Goal: Information Seeking & Learning: Learn about a topic

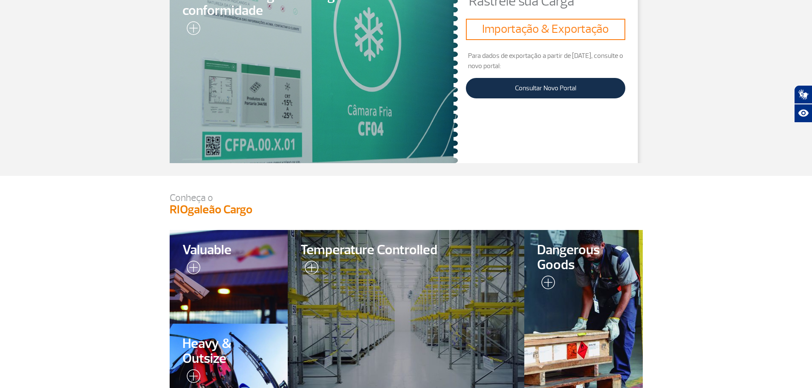
scroll to position [46, 0]
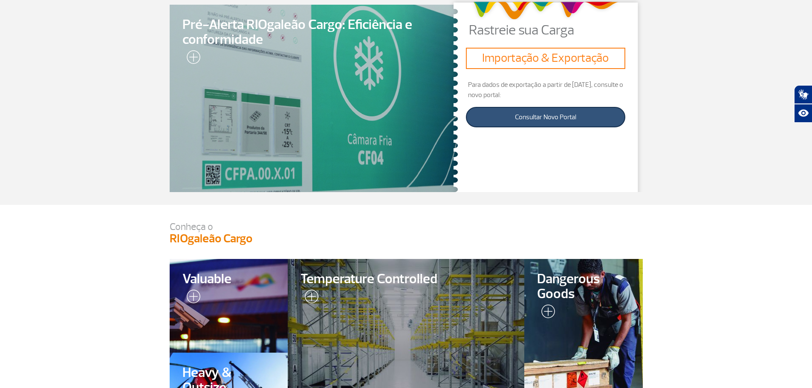
click at [531, 124] on link "Consultar Novo Portal" at bounding box center [545, 117] width 159 height 20
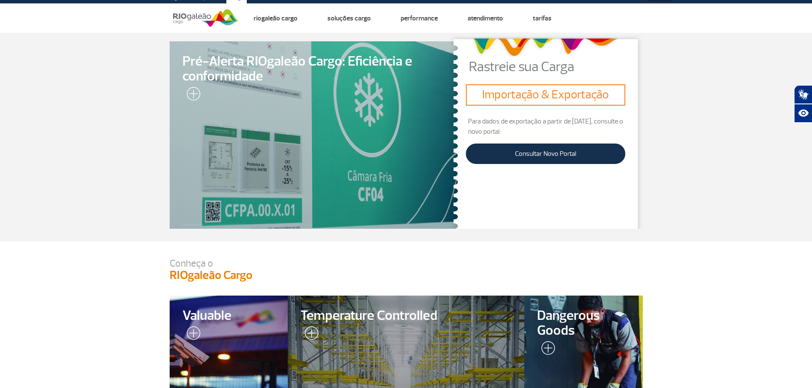
scroll to position [0, 0]
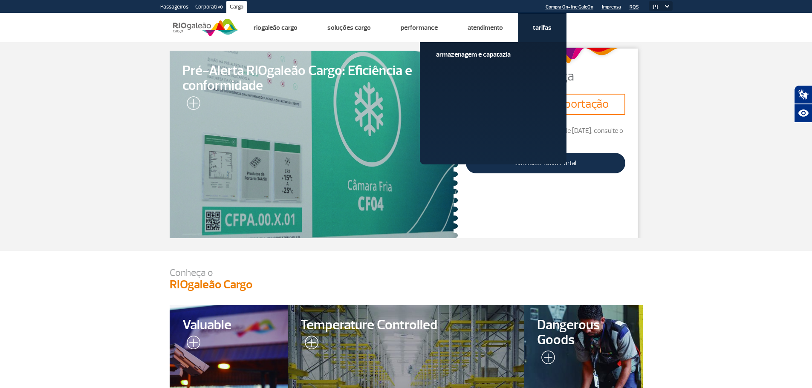
click at [543, 37] on li "Tarifas Armazenagem e Capatazia" at bounding box center [542, 27] width 49 height 29
click at [486, 55] on link "Armazenagem e Capatazia" at bounding box center [493, 54] width 114 height 9
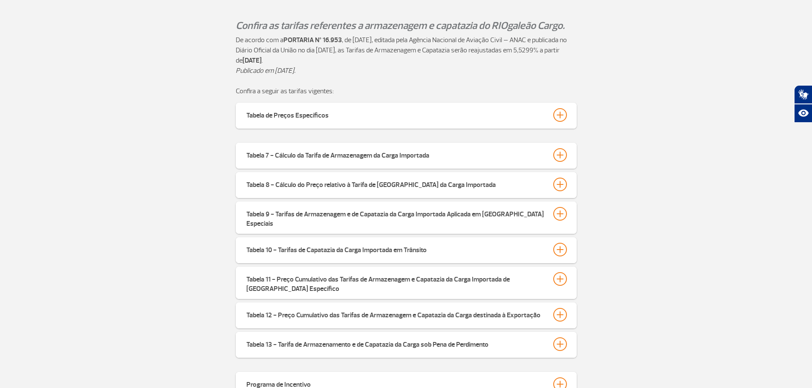
scroll to position [256, 0]
click at [491, 185] on button "Tabela 8 - Cálculo do Preço relativo à Tarifa de [GEOGRAPHIC_DATA] da Carga Imp…" at bounding box center [406, 183] width 321 height 14
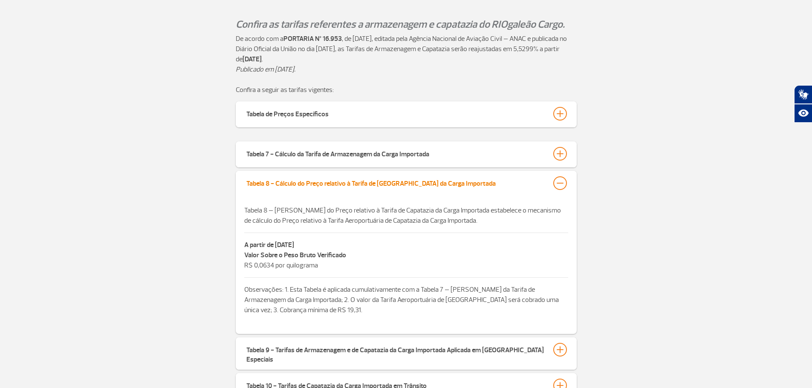
scroll to position [298, 0]
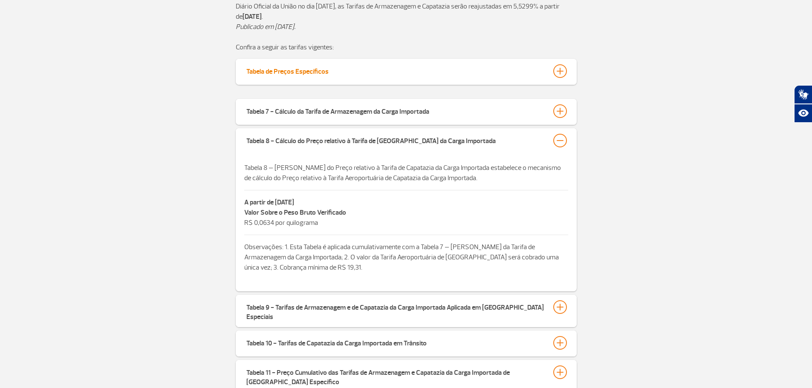
click at [470, 73] on button "Tabela de Preços Específicos" at bounding box center [406, 71] width 321 height 14
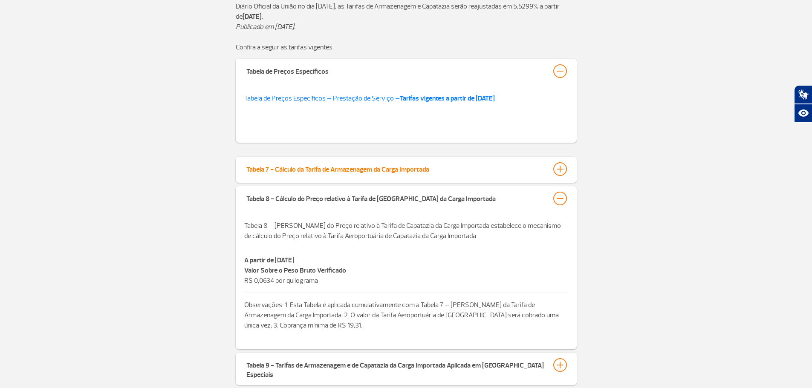
click at [486, 168] on button "Tabela 7 - Cálculo da Tarifa de Armazenagem da Carga Importada" at bounding box center [406, 169] width 321 height 14
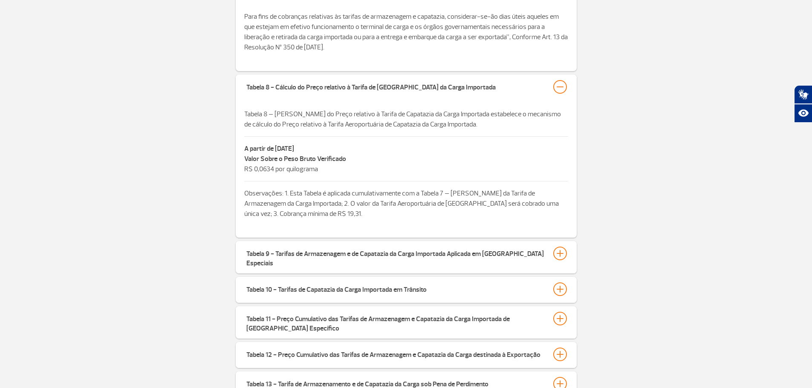
scroll to position [810, 0]
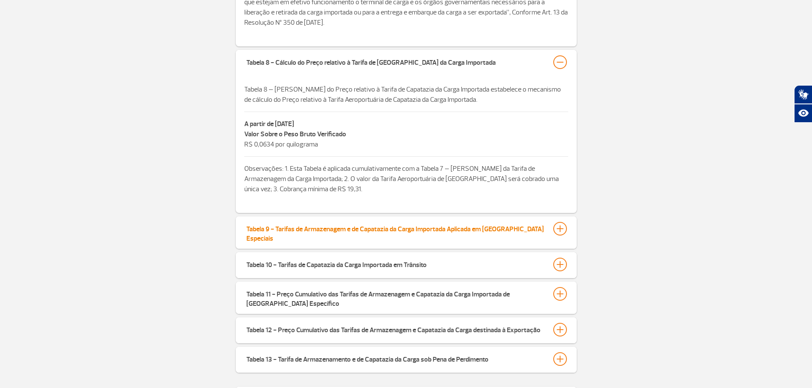
click at [451, 232] on div "Tabela 9 - Tarifas de Armazenagem e de Capatazia da Carga Importada Aplicada em…" at bounding box center [395, 232] width 298 height 21
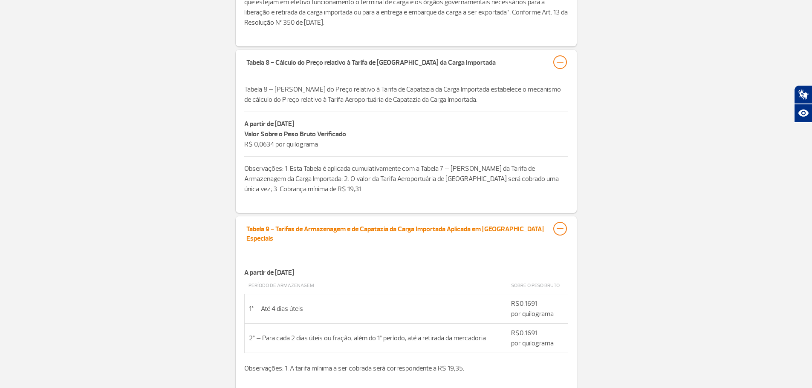
click at [466, 229] on div "Tabela 9 - Tarifas de Armazenagem e de Capatazia da Carga Importada Aplicada em…" at bounding box center [395, 232] width 298 height 21
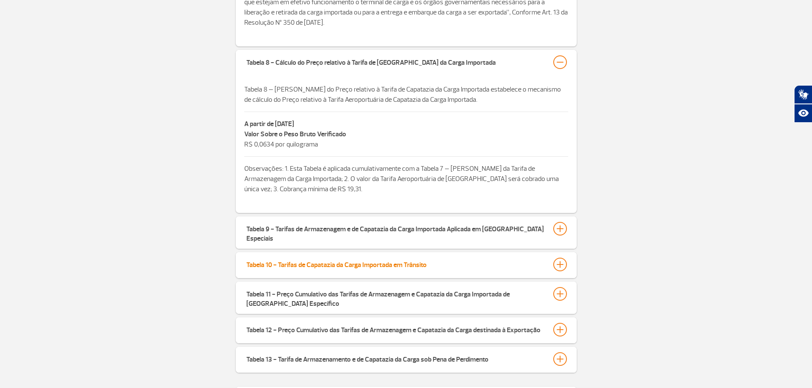
click at [466, 259] on button "Tabela 10 - Tarifas de Capatazia da Carga Importada em Trânsito" at bounding box center [406, 265] width 321 height 14
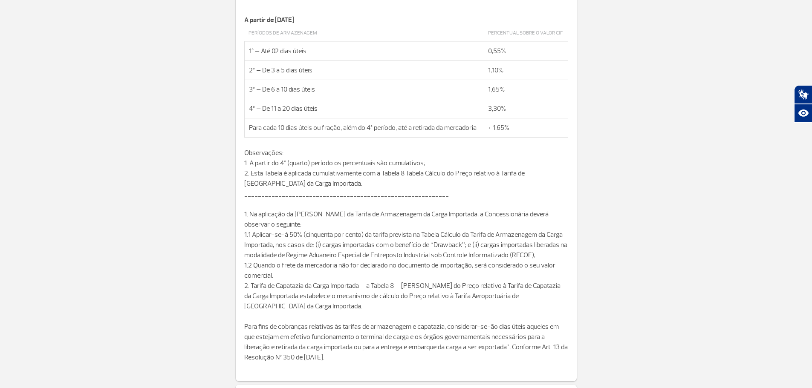
scroll to position [469, 0]
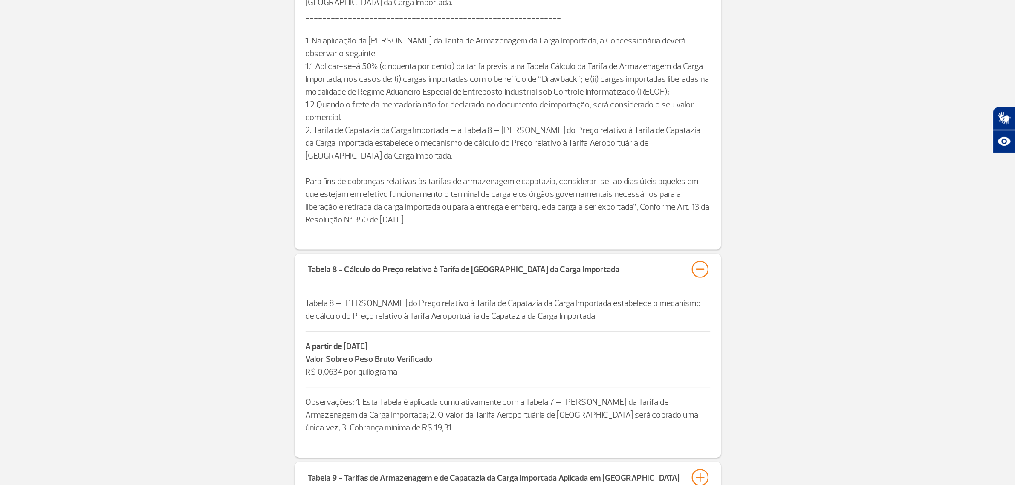
scroll to position [639, 0]
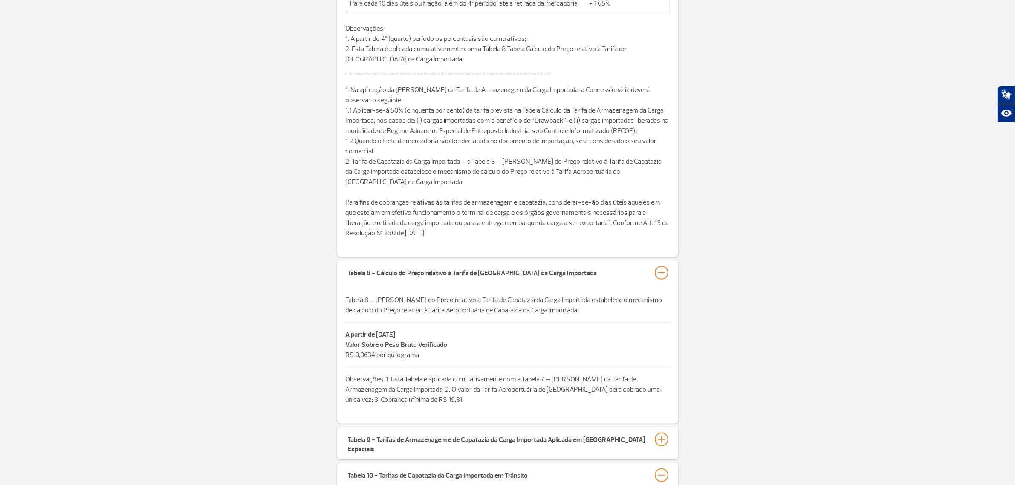
drag, startPoint x: 784, startPoint y: 2, endPoint x: 764, endPoint y: 231, distance: 229.4
click at [764, 230] on div "Tabela 7 - Cálculo da Tarifa de Armazenagem da Carga Importada A partir de [DAT…" at bounding box center [507, 324] width 1015 height 936
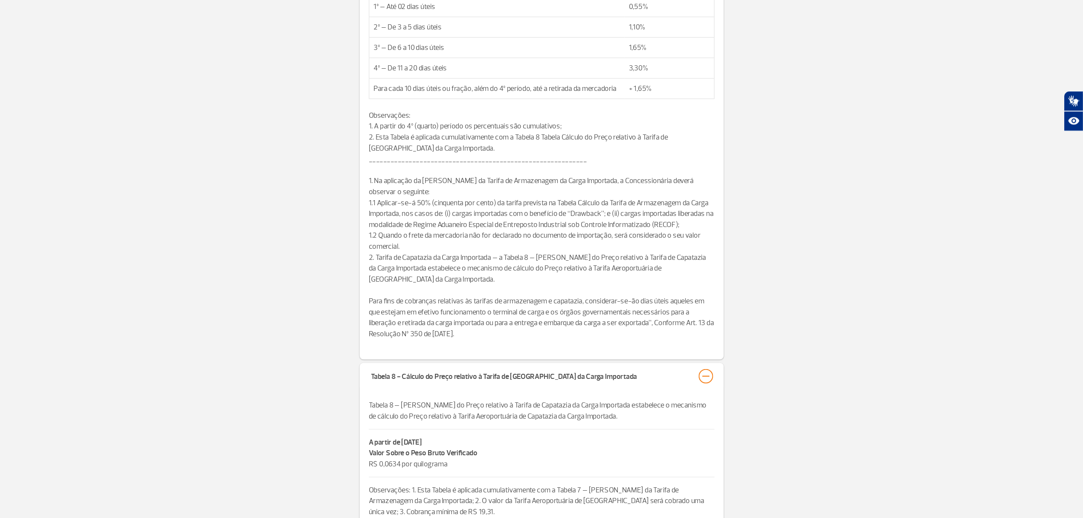
scroll to position [560, 0]
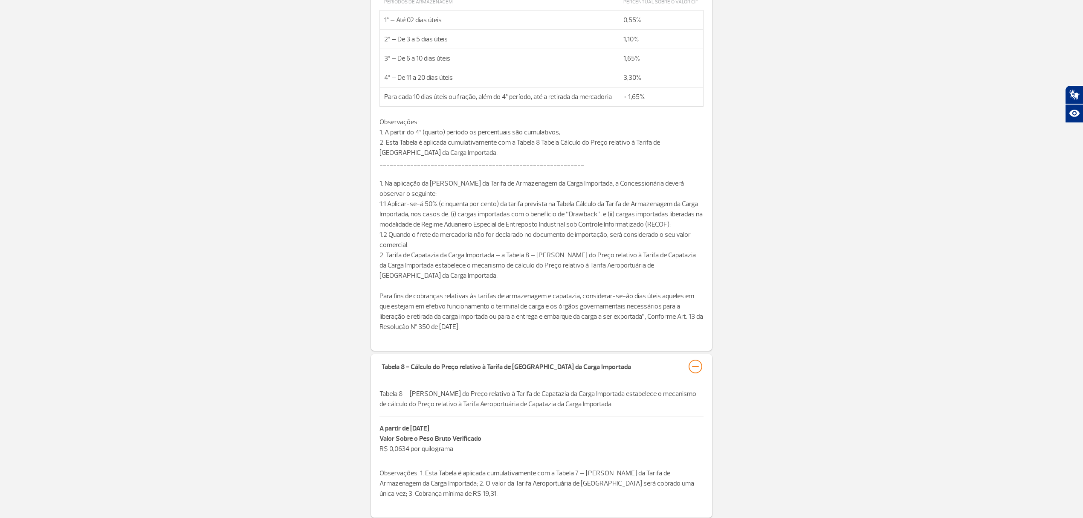
drag, startPoint x: 951, startPoint y: 0, endPoint x: 802, endPoint y: 333, distance: 364.1
click at [802, 333] on div "Tabela 7 - Cálculo da Tarifa de Armazenagem da Carga Importada A partir de [DAT…" at bounding box center [541, 417] width 1083 height 936
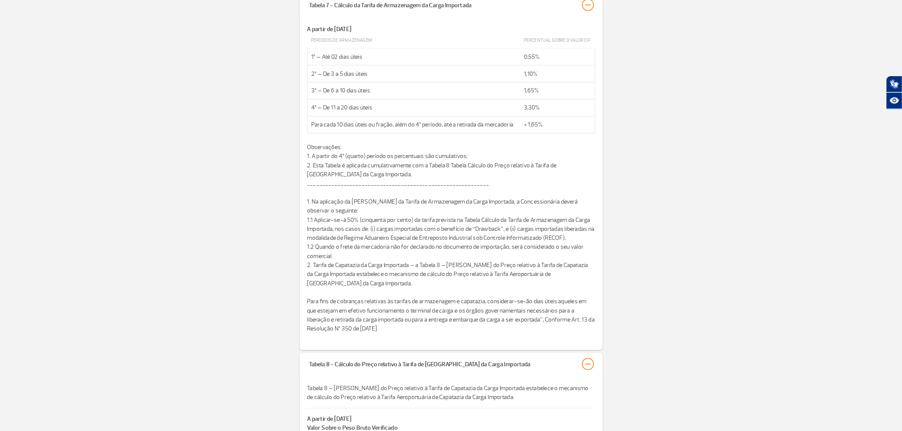
scroll to position [502, 0]
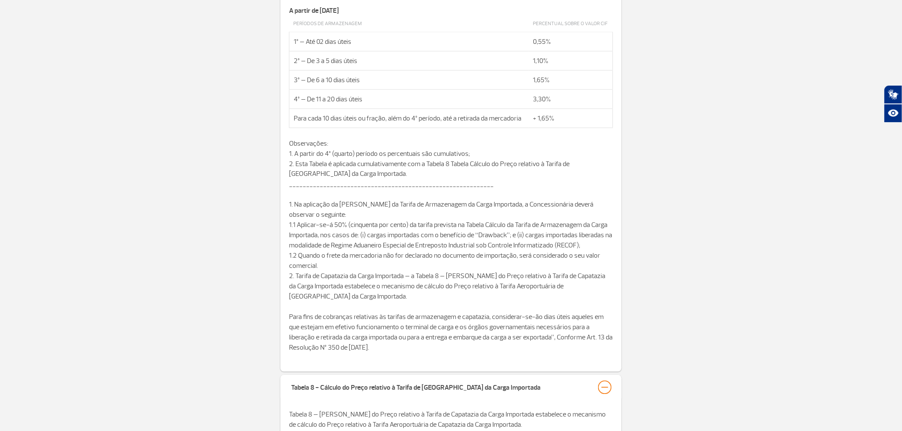
drag, startPoint x: 1076, startPoint y: 0, endPoint x: 657, endPoint y: 194, distance: 462.6
click at [657, 194] on div "Tabela 7 - Cálculo da Tarifa de Armazenagem da Carga Importada A partir de [DAT…" at bounding box center [451, 439] width 902 height 936
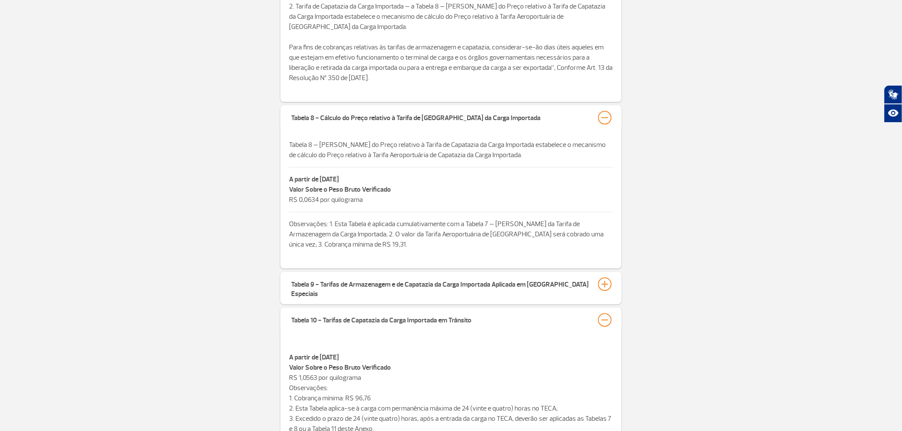
scroll to position [779, 0]
